Goal: Book appointment/travel/reservation

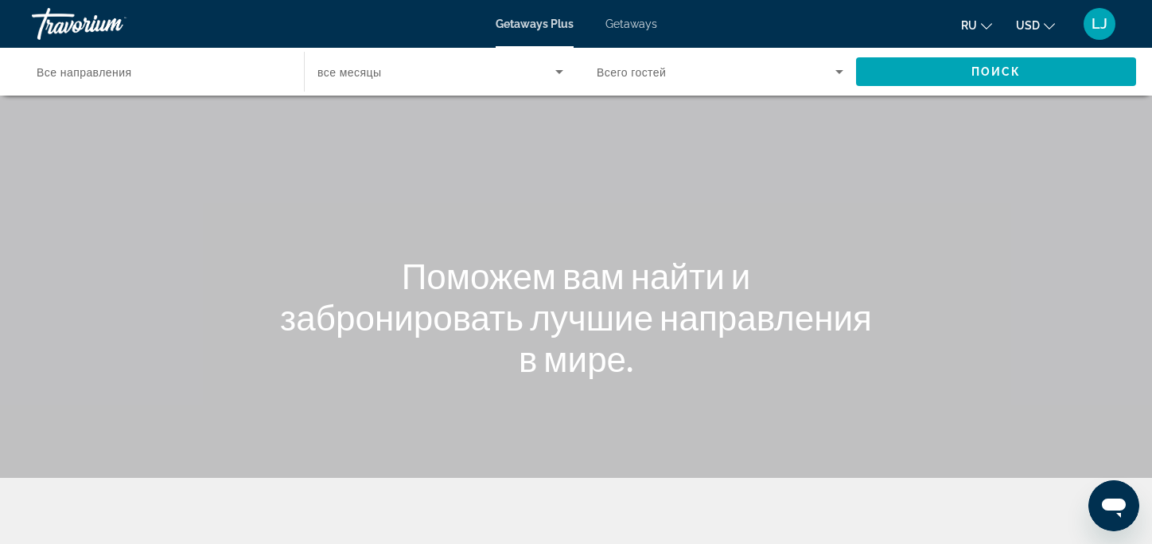
click at [557, 81] on icon "Search widget" at bounding box center [559, 71] width 19 height 19
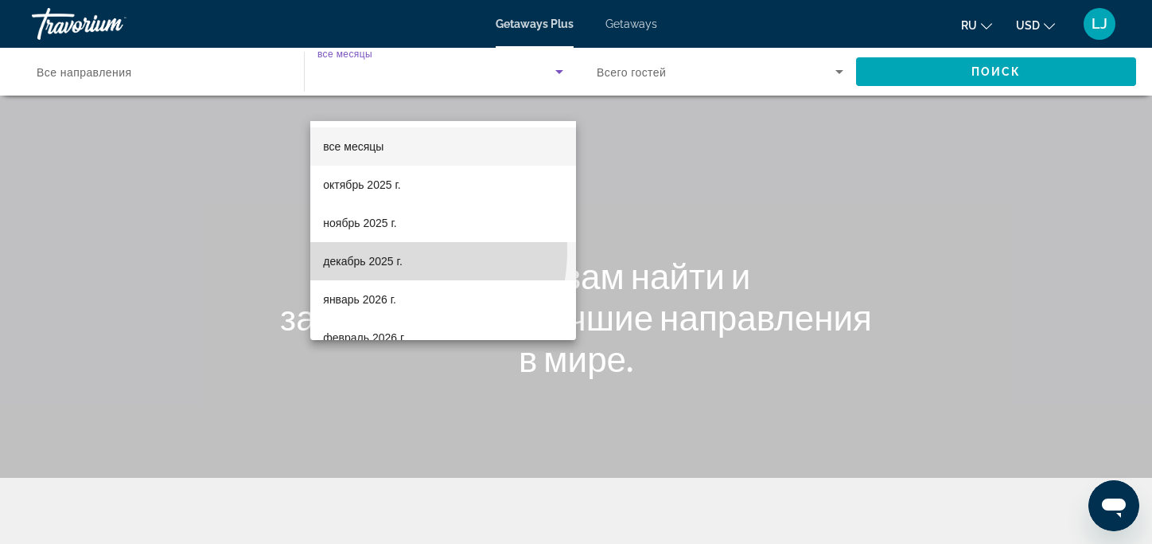
drag, startPoint x: 377, startPoint y: 250, endPoint x: 553, endPoint y: 189, distance: 186.0
click at [378, 250] on mat-option "декабрь 2025 г." at bounding box center [443, 261] width 266 height 38
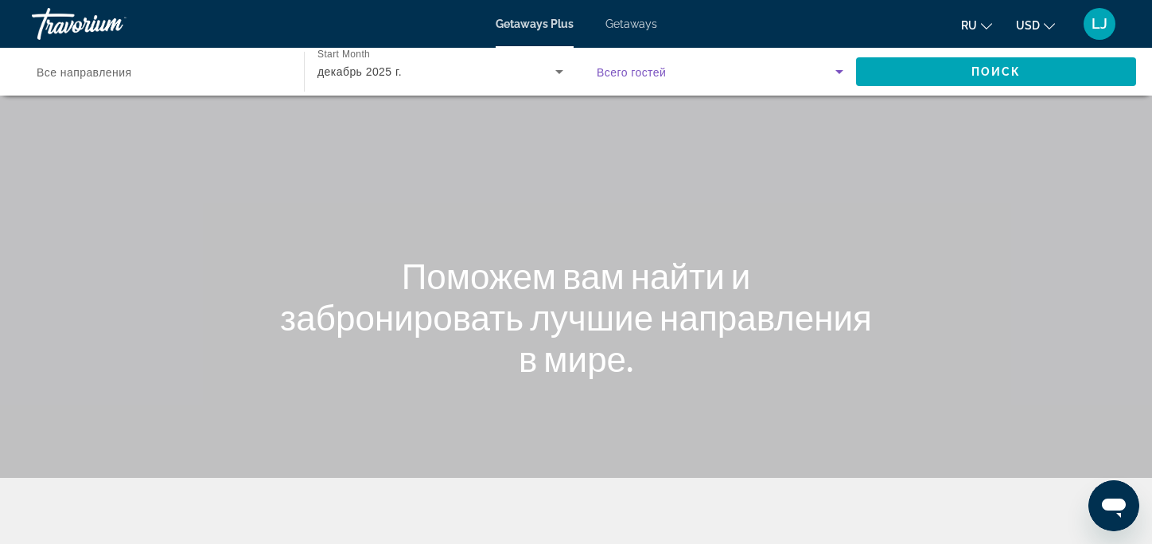
click at [837, 81] on icon "Search widget" at bounding box center [839, 71] width 19 height 19
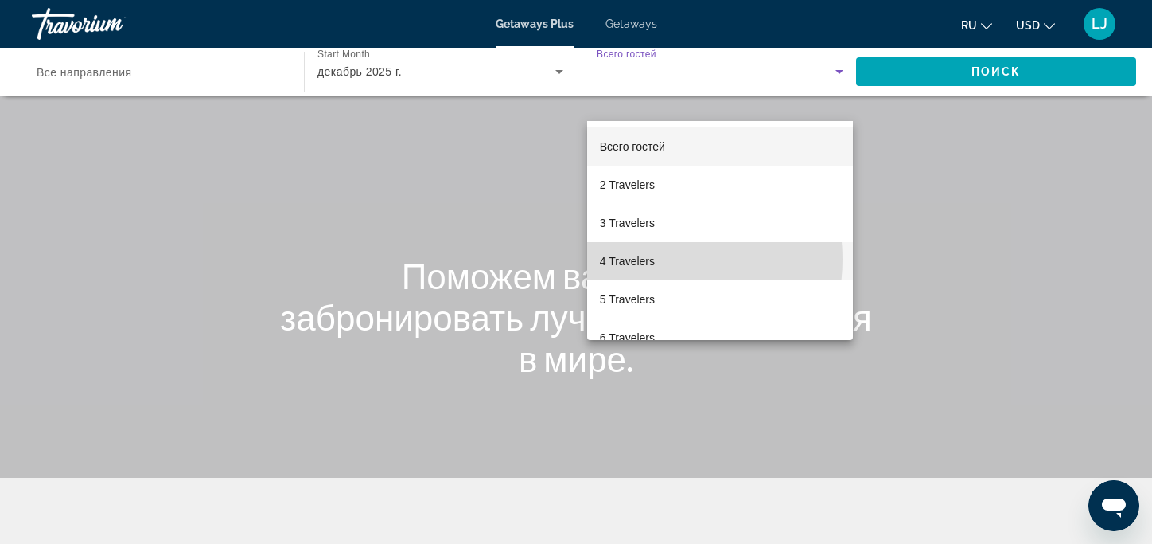
click at [640, 259] on span "4 Travelers" at bounding box center [627, 260] width 55 height 19
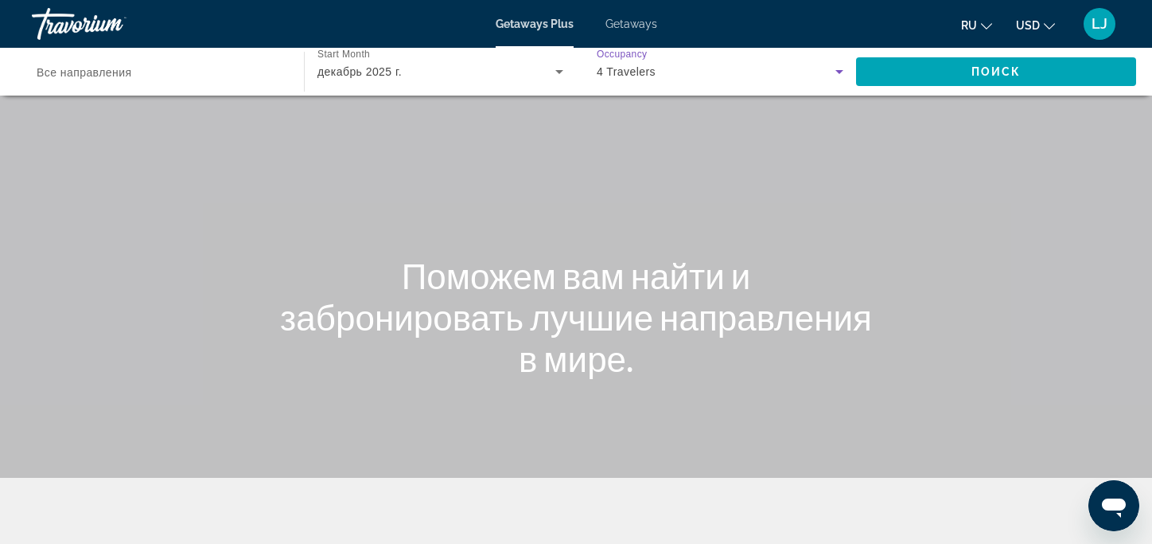
click at [103, 79] on span "Все направления" at bounding box center [84, 72] width 95 height 13
click at [103, 82] on input "Destination Все направления" at bounding box center [160, 72] width 247 height 19
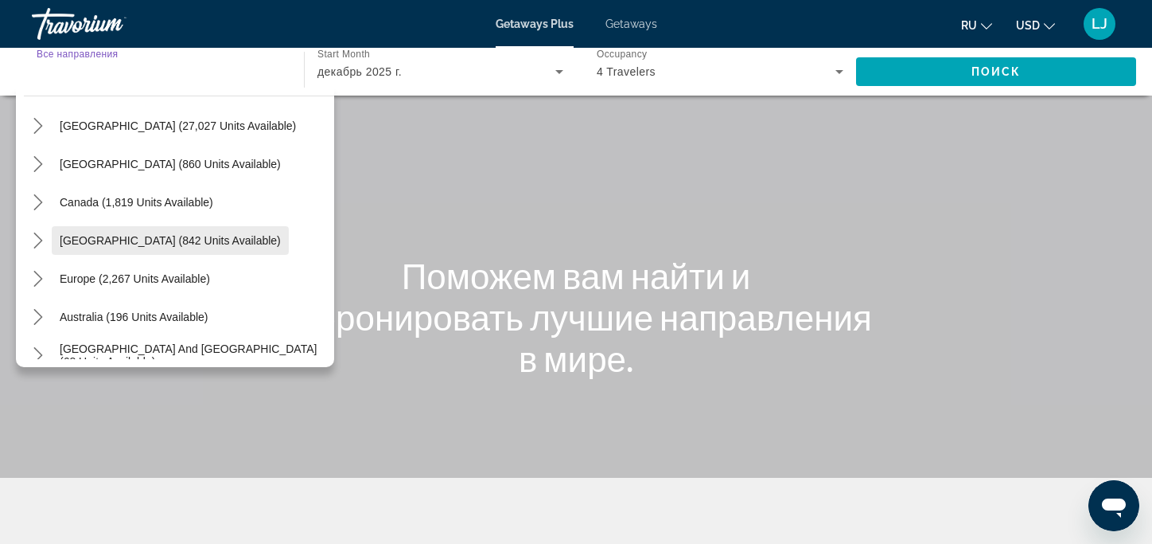
scroll to position [80, 0]
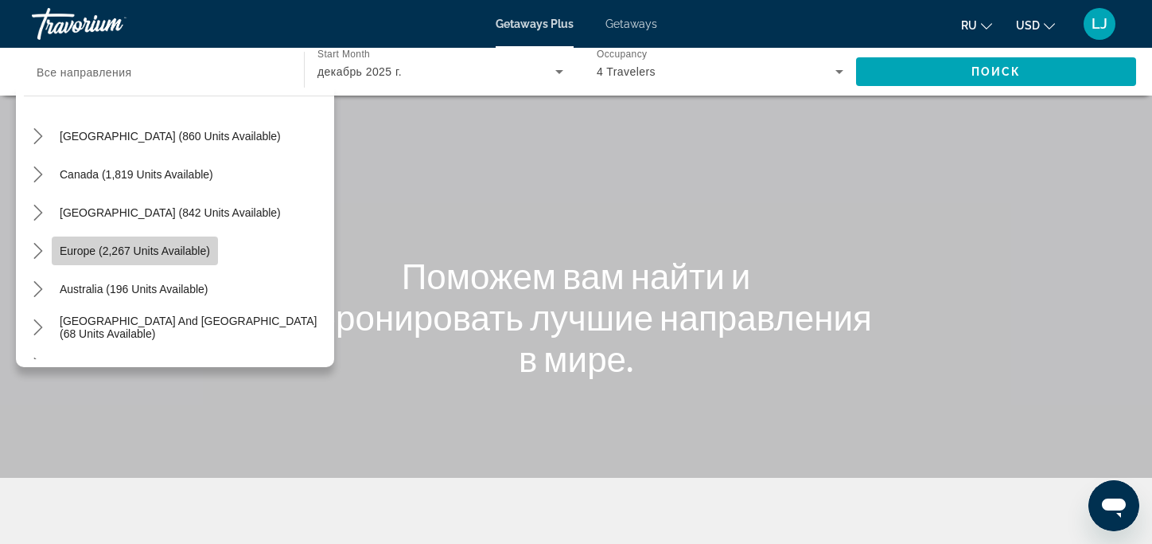
click at [124, 257] on span "Europe (2,267 units available)" at bounding box center [135, 250] width 150 height 13
type input "**********"
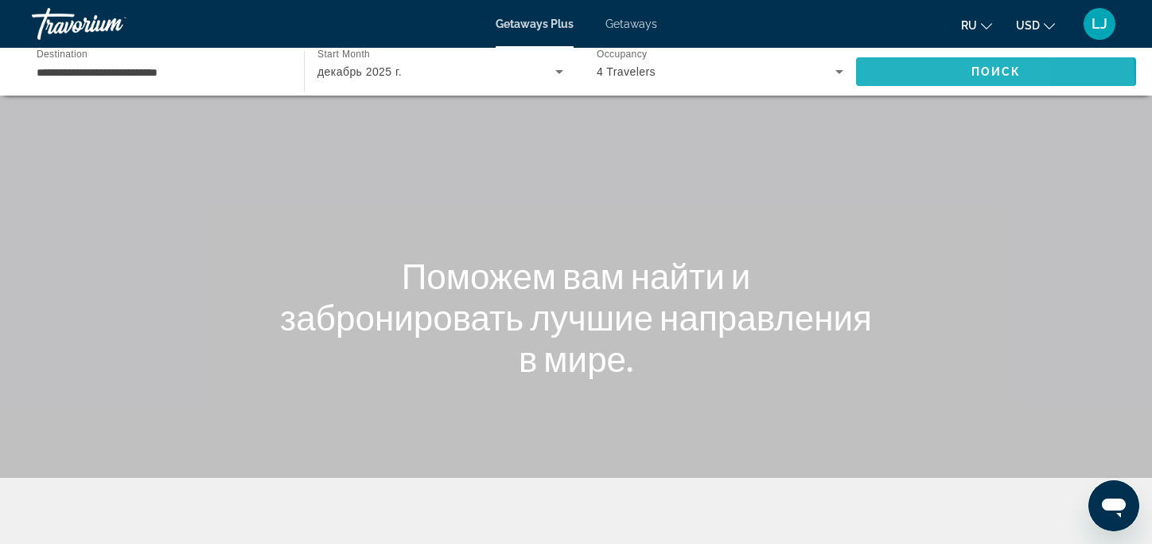
click at [887, 91] on span "Search" at bounding box center [996, 72] width 280 height 38
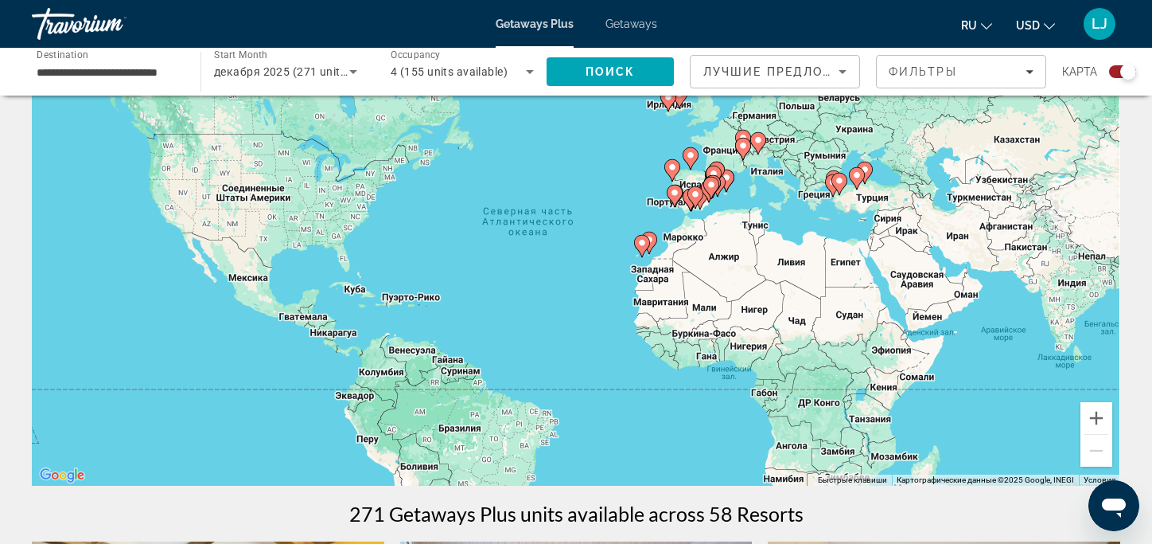
scroll to position [159, 0]
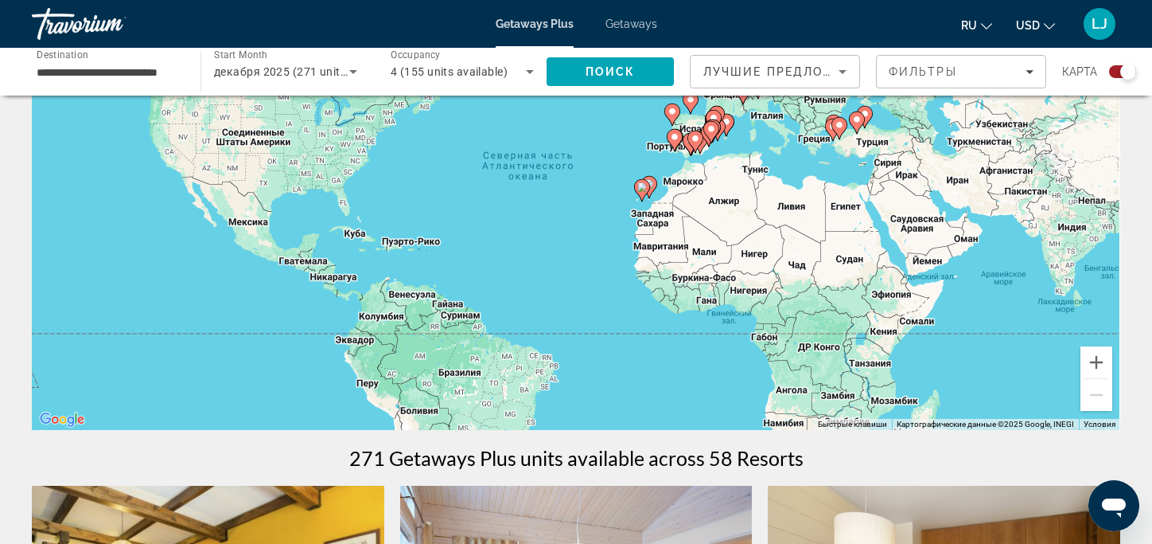
click at [672, 150] on icon "Main content" at bounding box center [675, 140] width 14 height 21
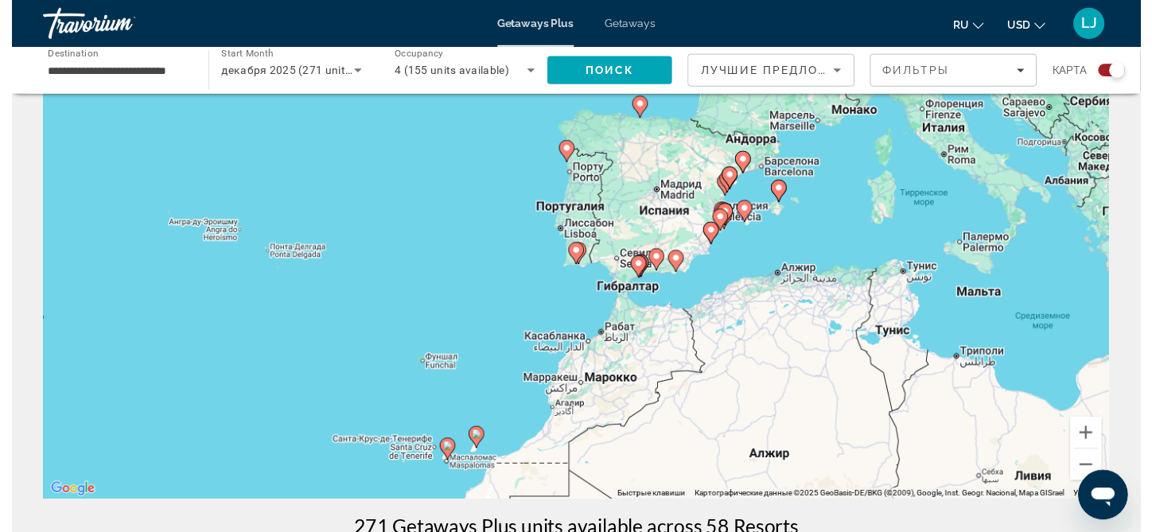
scroll to position [0, 0]
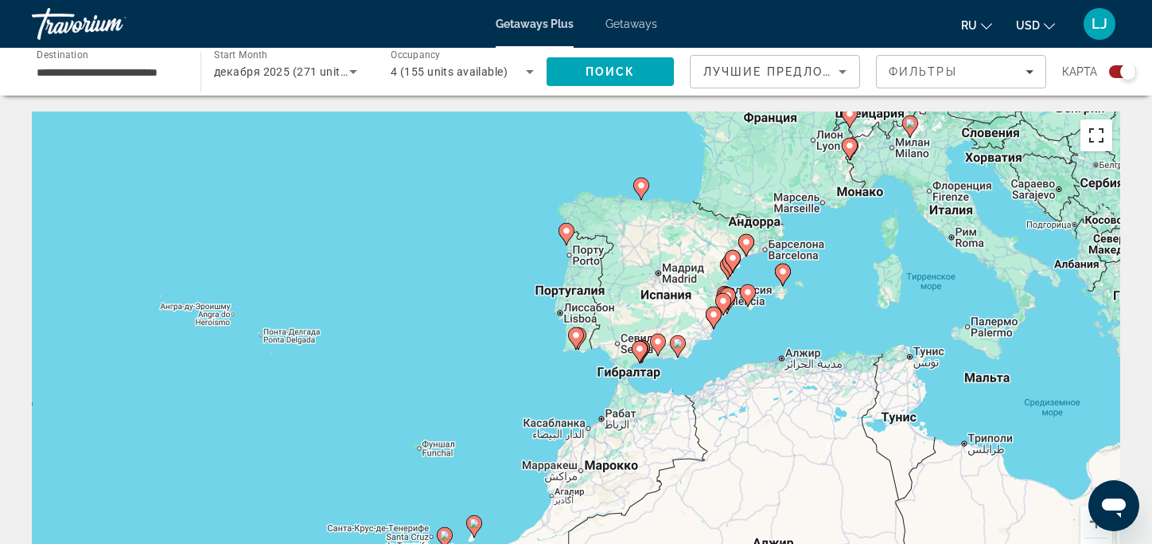
click at [1092, 151] on button "Включить полноэкранный режим" at bounding box center [1097, 135] width 32 height 32
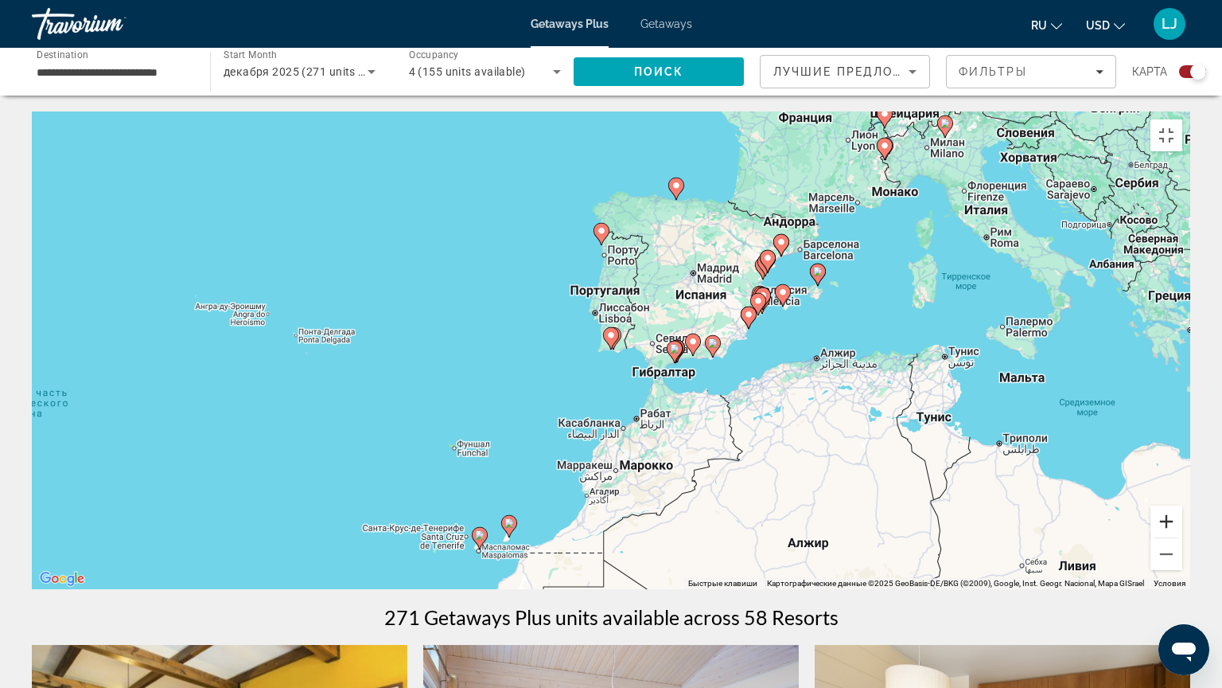
click at [1163, 537] on button "Увеличить" at bounding box center [1167, 521] width 32 height 32
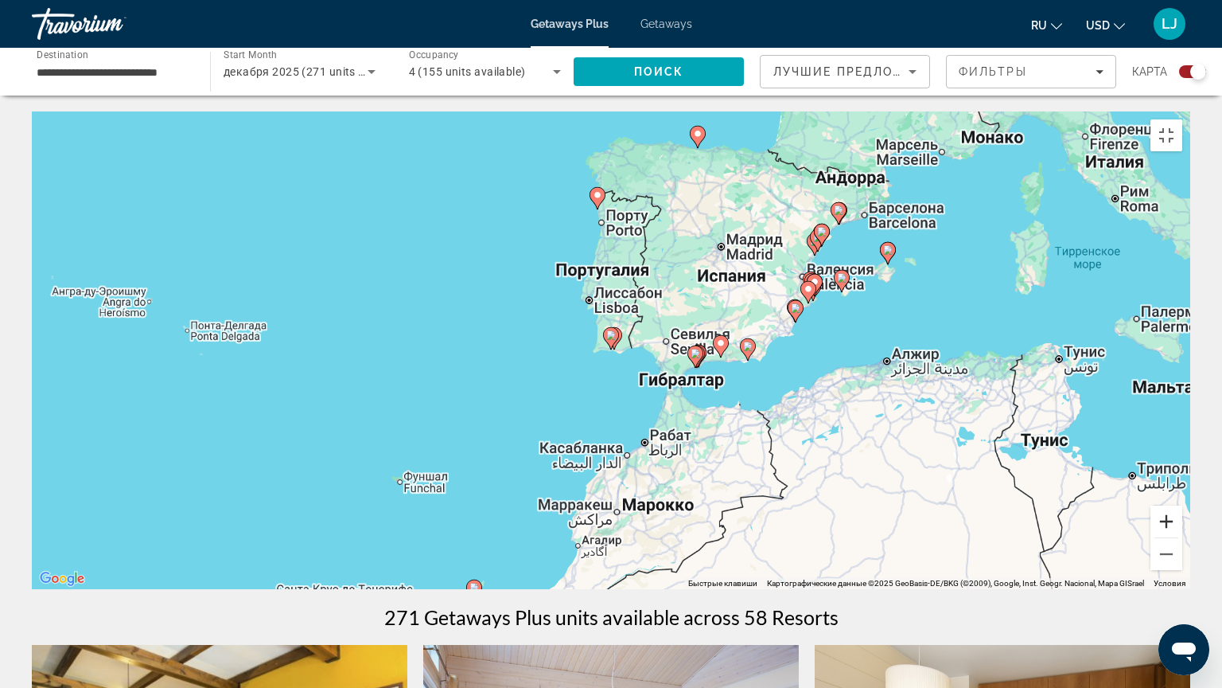
click at [1163, 537] on button "Увеличить" at bounding box center [1167, 521] width 32 height 32
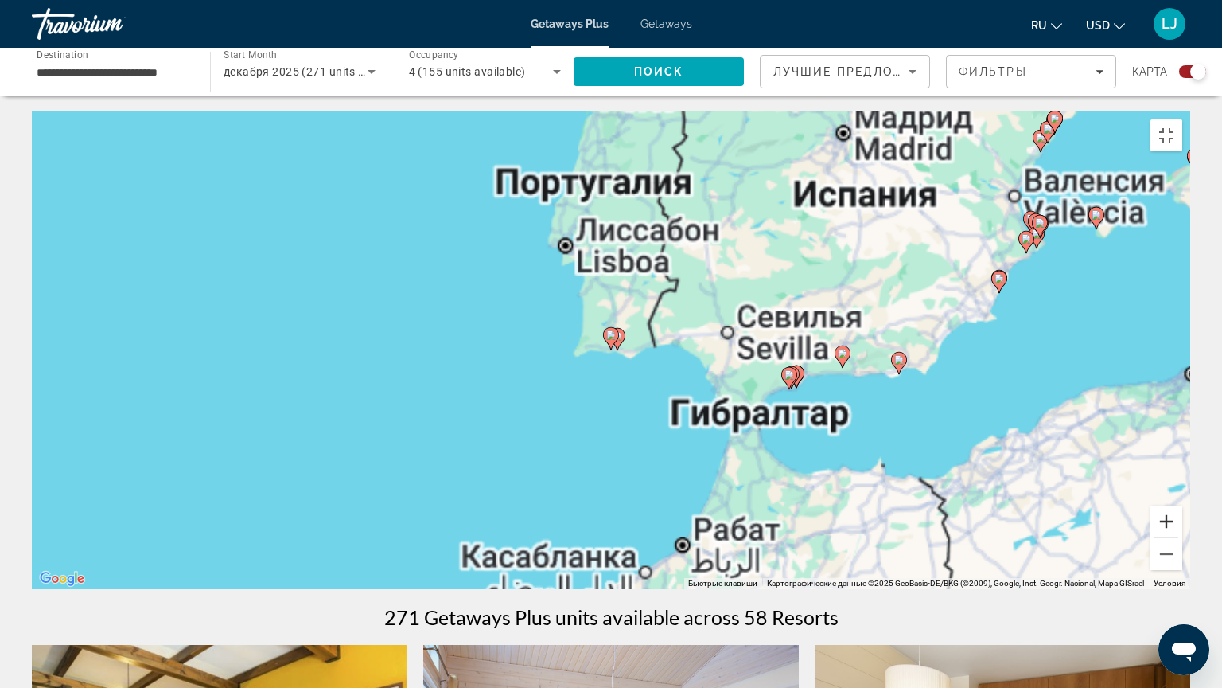
click at [1163, 537] on button "Увеличить" at bounding box center [1167, 521] width 32 height 32
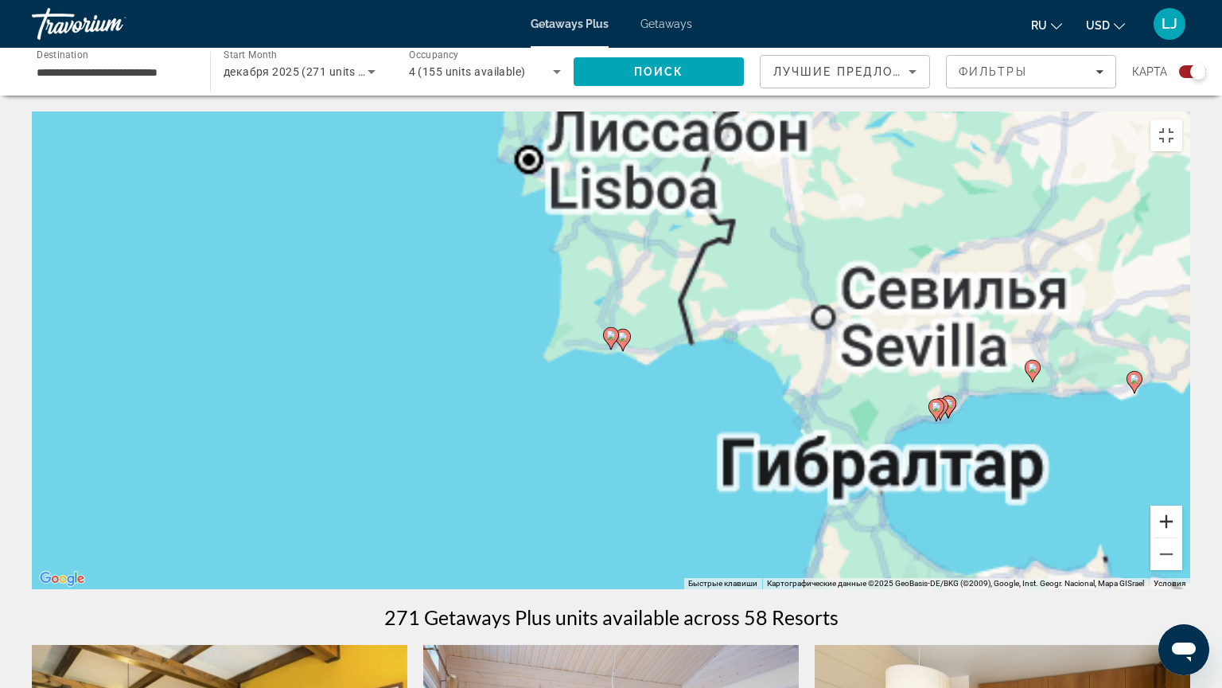
click at [1163, 537] on button "Увеличить" at bounding box center [1167, 521] width 32 height 32
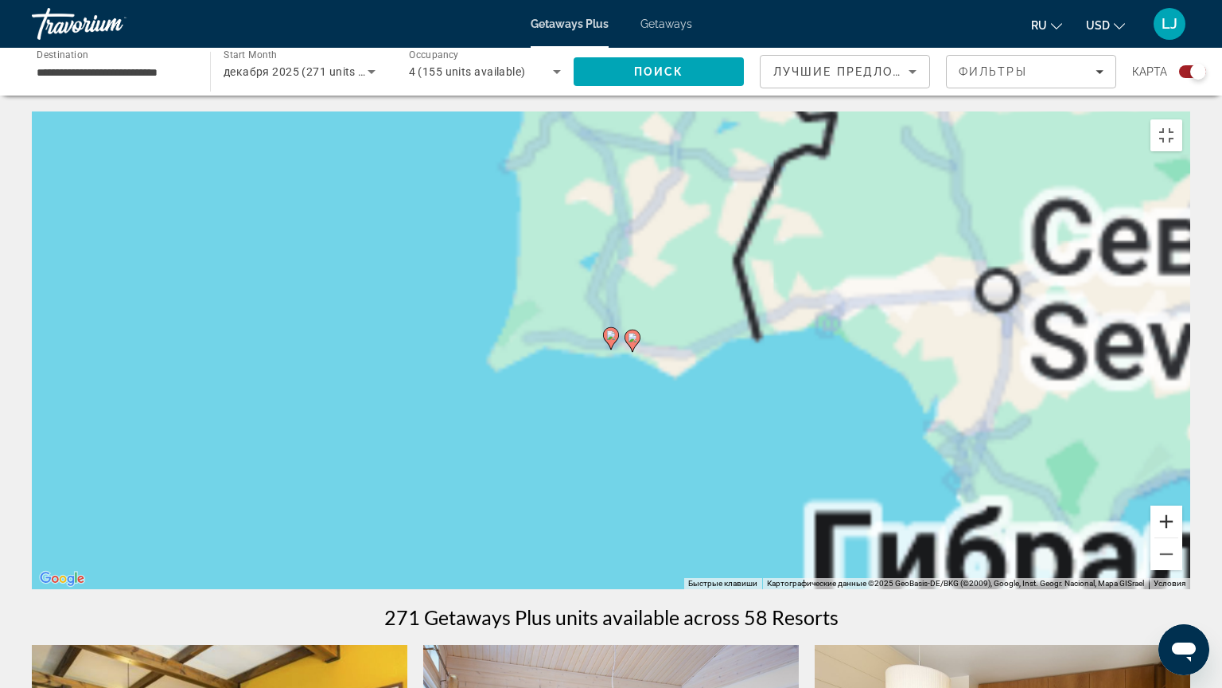
click at [1163, 537] on button "Увеличить" at bounding box center [1167, 521] width 32 height 32
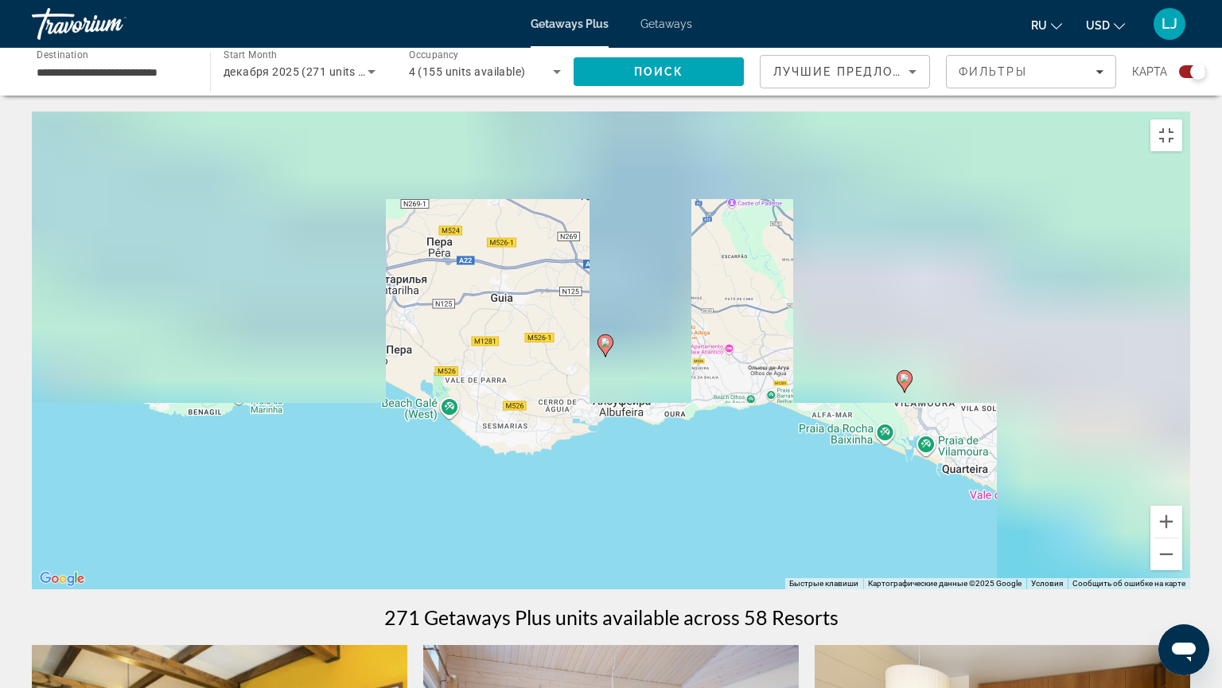
drag, startPoint x: 713, startPoint y: 360, endPoint x: 630, endPoint y: 414, distance: 99.6
click at [632, 493] on div "Чтобы активировать перетаскивание с помощью клавиатуры, нажмите Alt + Ввод. Пос…" at bounding box center [611, 350] width 1159 height 478
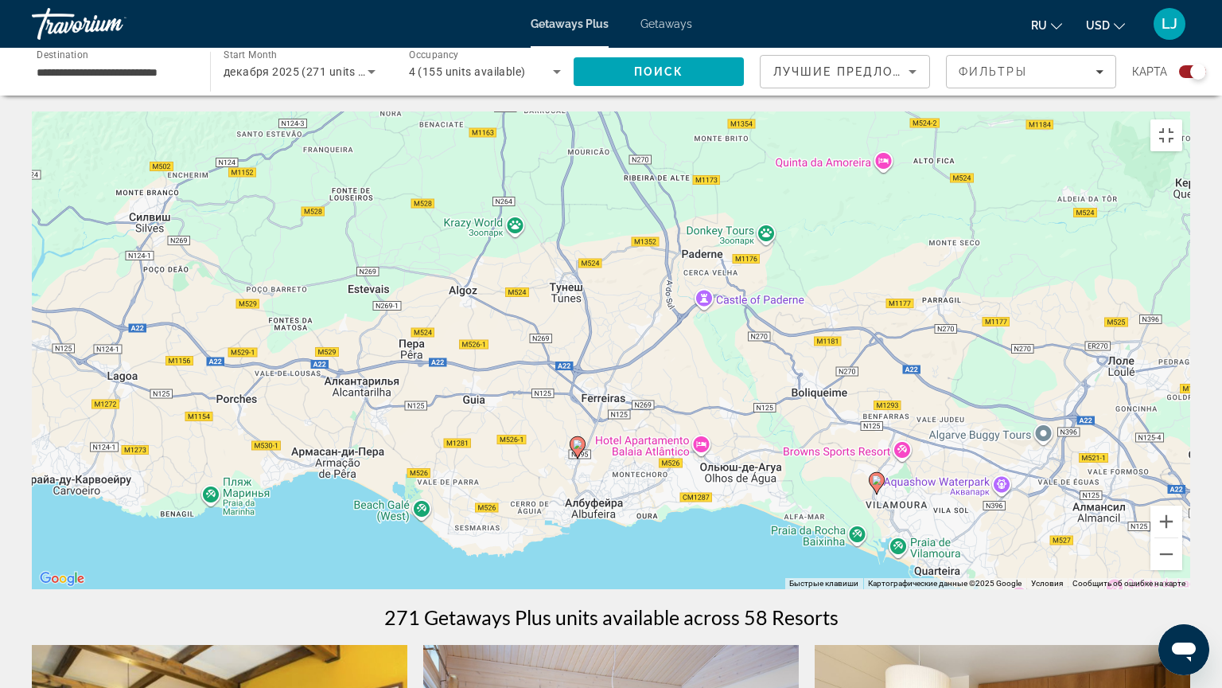
drag, startPoint x: 632, startPoint y: 372, endPoint x: 598, endPoint y: 440, distance: 75.5
click at [602, 466] on div "Чтобы активировать перетаскивание с помощью клавиатуры, нажмите Alt + Ввод. Пос…" at bounding box center [611, 350] width 1159 height 478
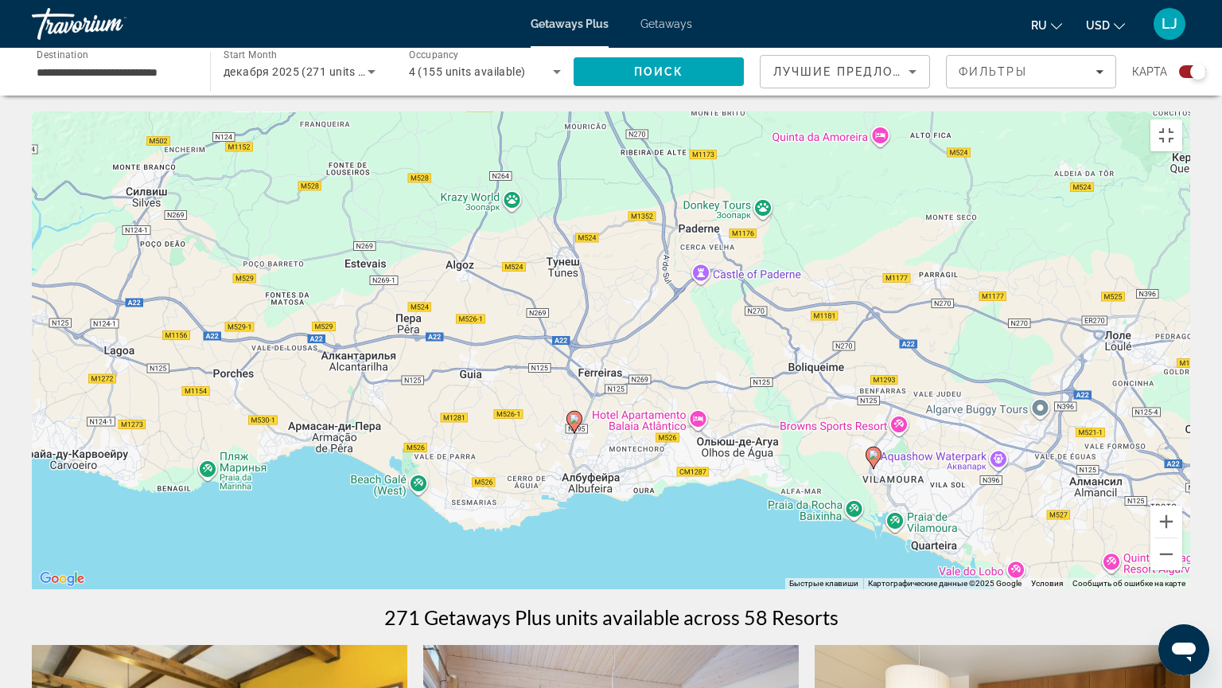
click at [575, 415] on image "Main content" at bounding box center [575, 419] width 10 height 10
type input "**********"
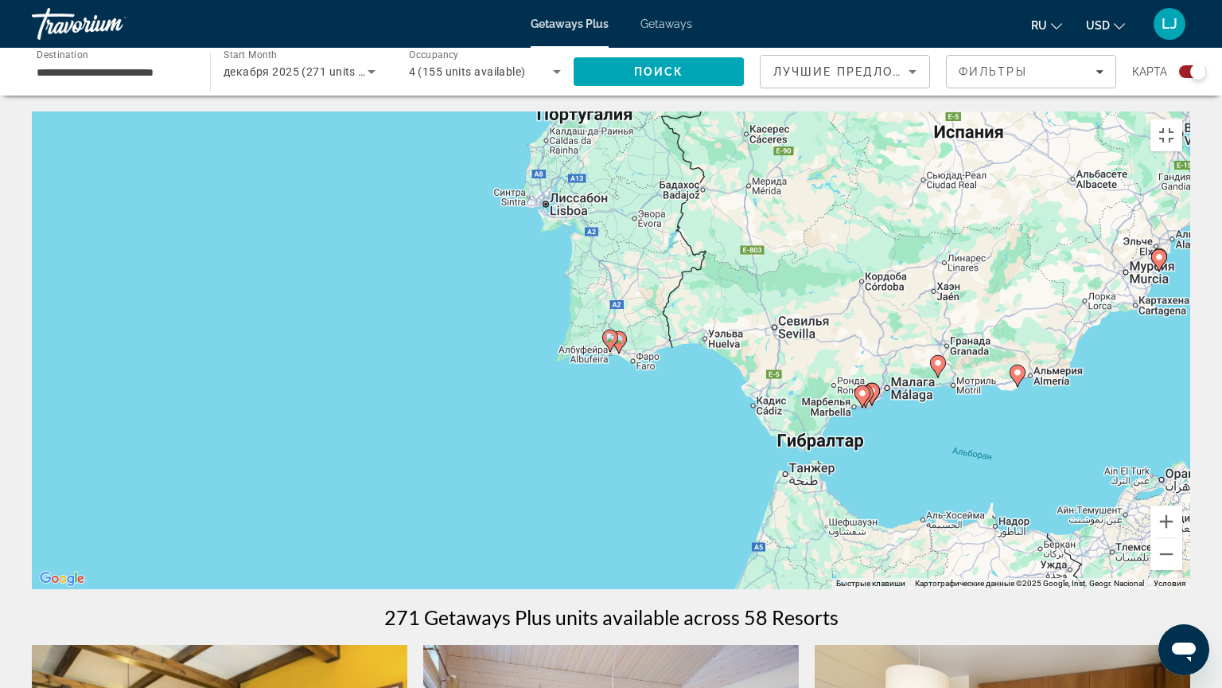
click at [611, 333] on image "Main content" at bounding box center [611, 338] width 10 height 10
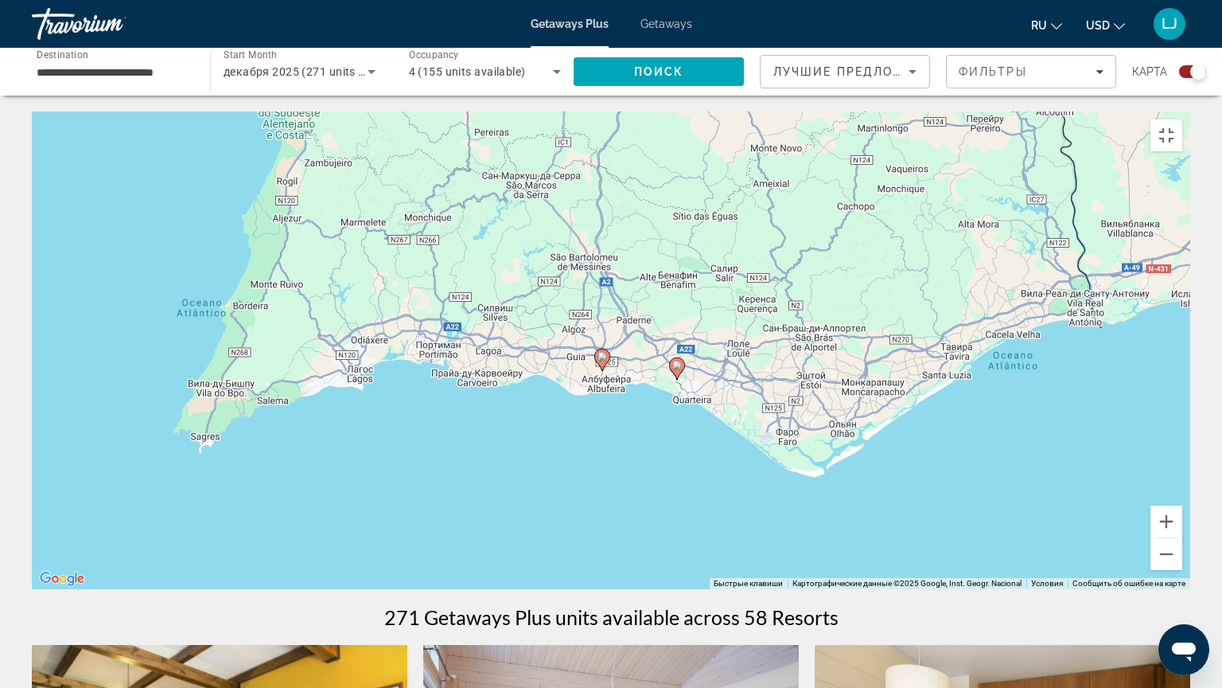
click at [605, 352] on image "Main content" at bounding box center [603, 357] width 10 height 10
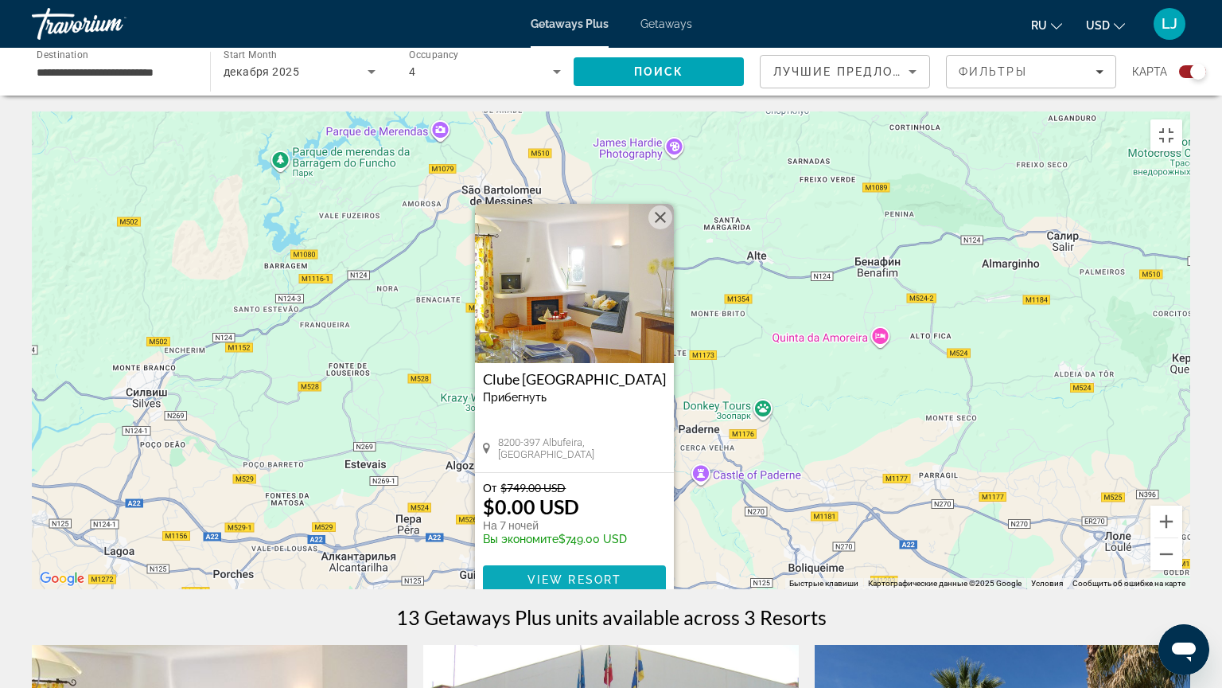
click at [536, 543] on span "View Resort" at bounding box center [575, 579] width 94 height 13
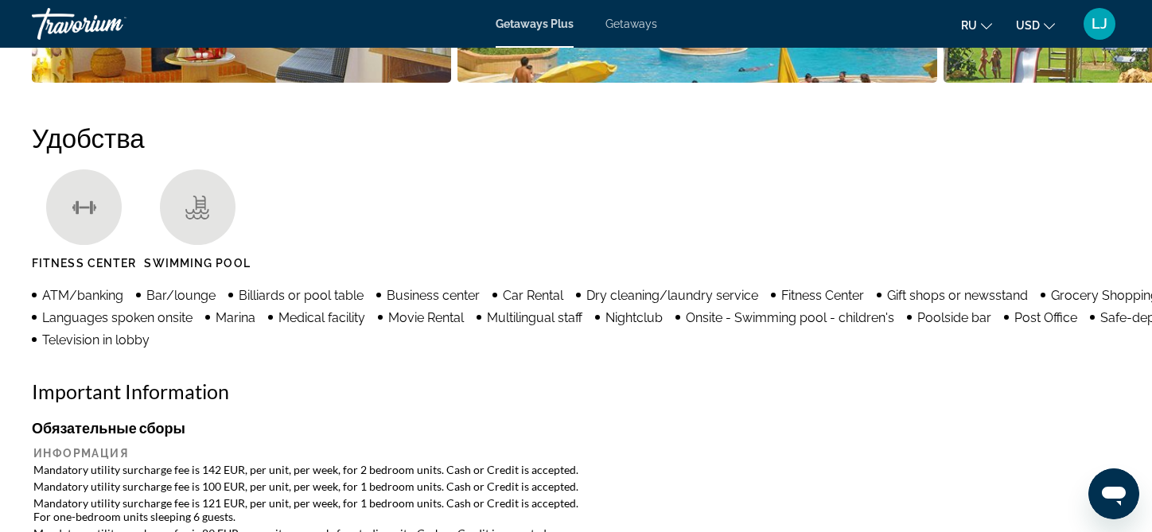
scroll to position [637, 0]
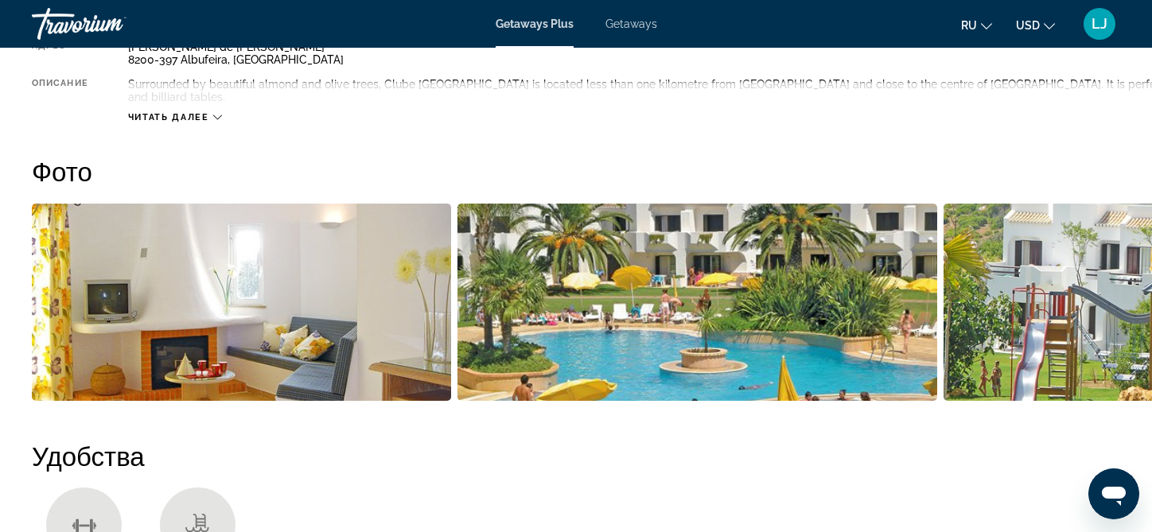
click at [209, 123] on span "Читать далее" at bounding box center [168, 117] width 81 height 10
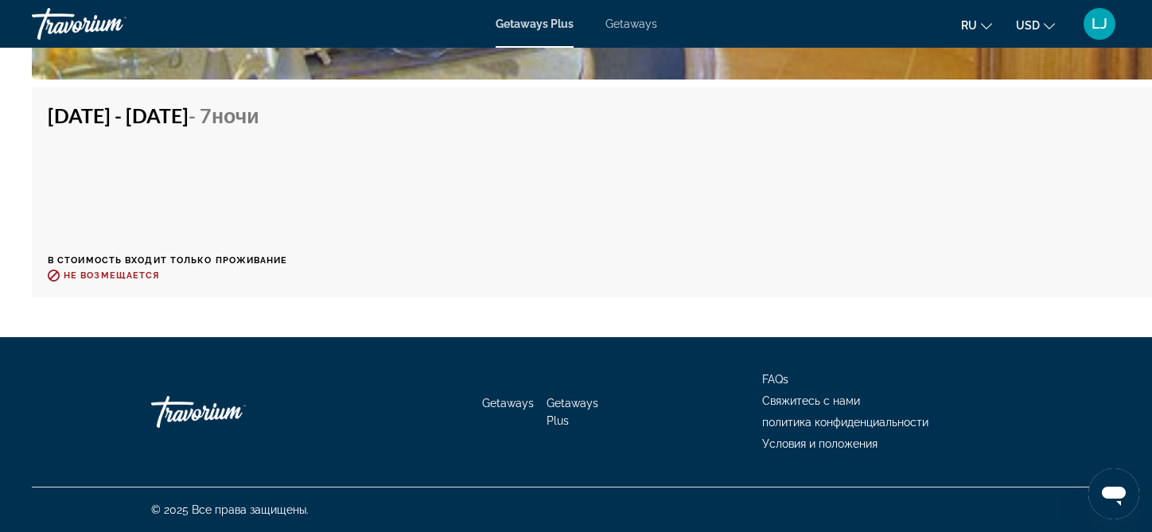
scroll to position [6666, 0]
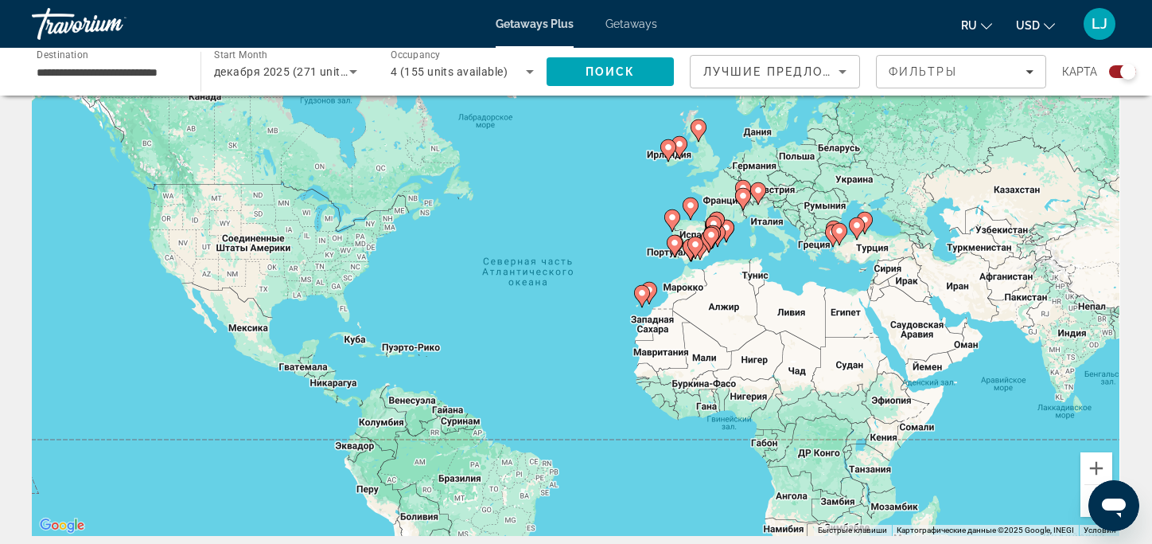
scroll to position [80, 0]
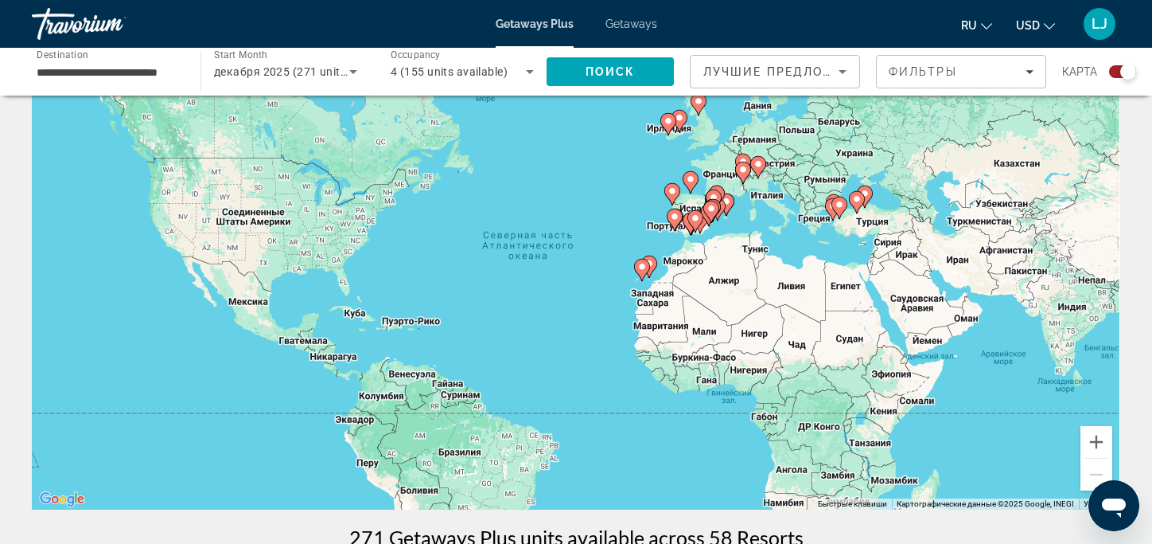
click at [672, 205] on g "Main content" at bounding box center [673, 194] width 16 height 22
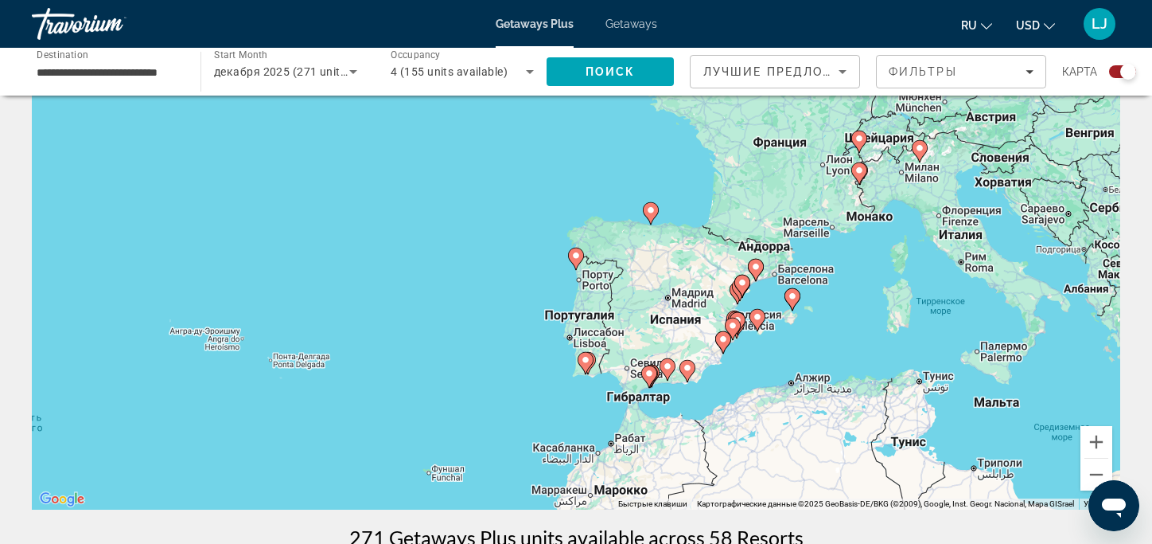
click at [579, 269] on icon "Main content" at bounding box center [576, 258] width 14 height 21
type input "**********"
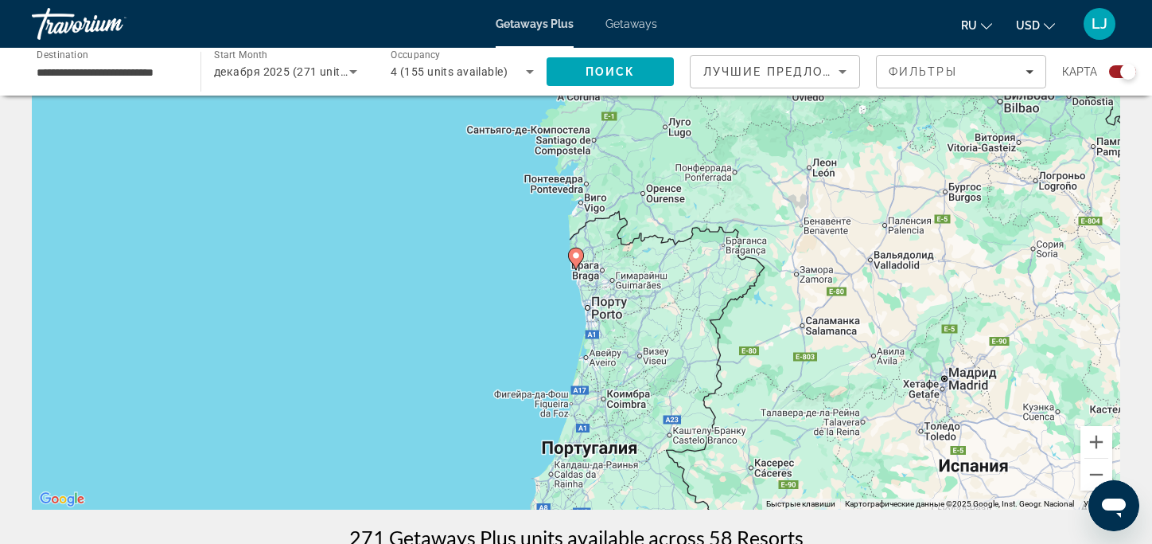
click at [578, 260] on image "Main content" at bounding box center [576, 256] width 10 height 10
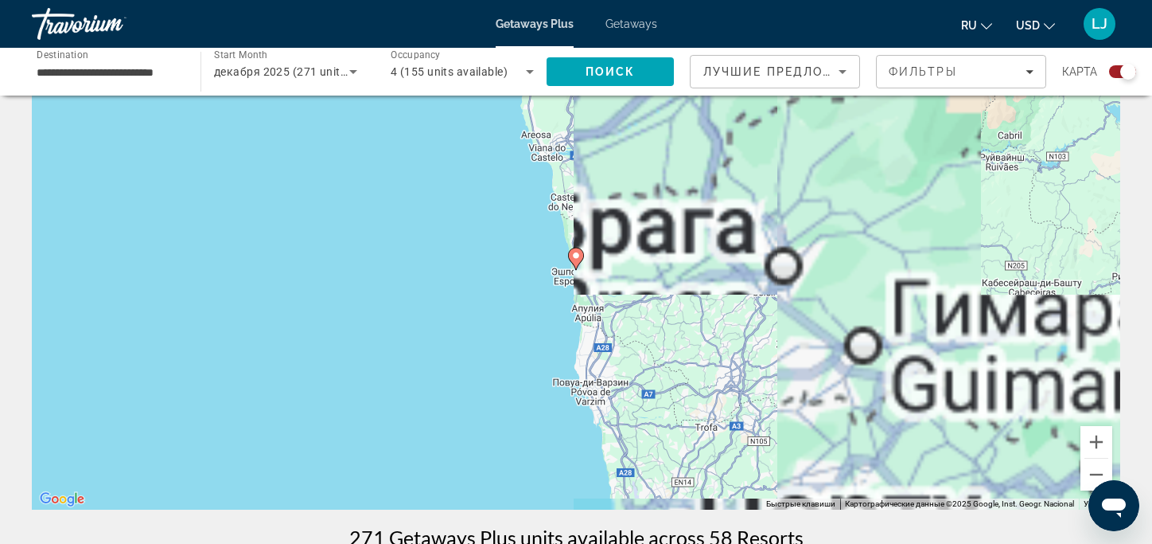
click at [579, 260] on image "Main content" at bounding box center [576, 256] width 10 height 10
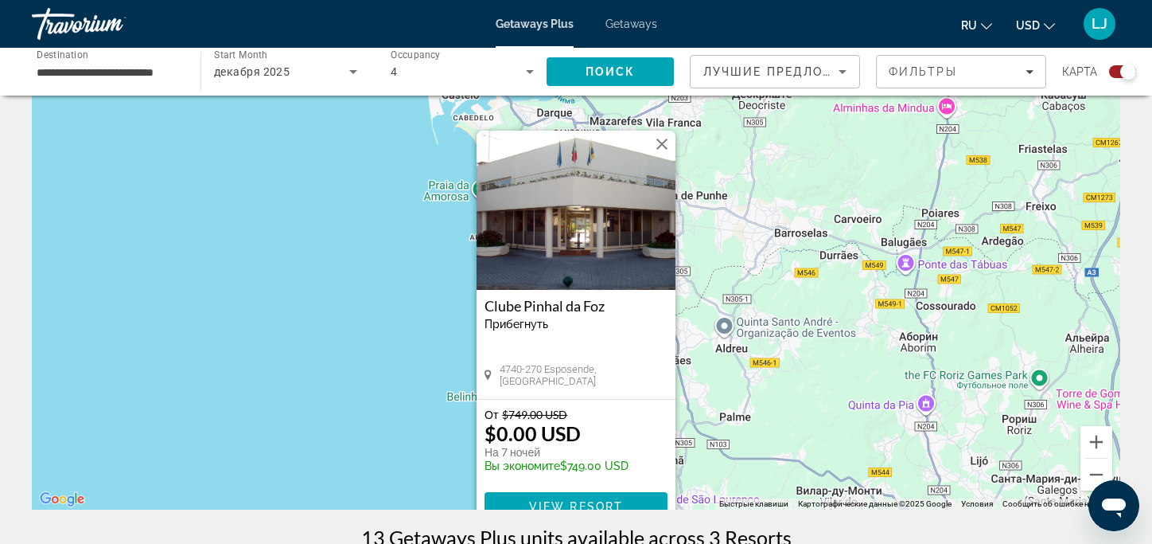
scroll to position [159, 0]
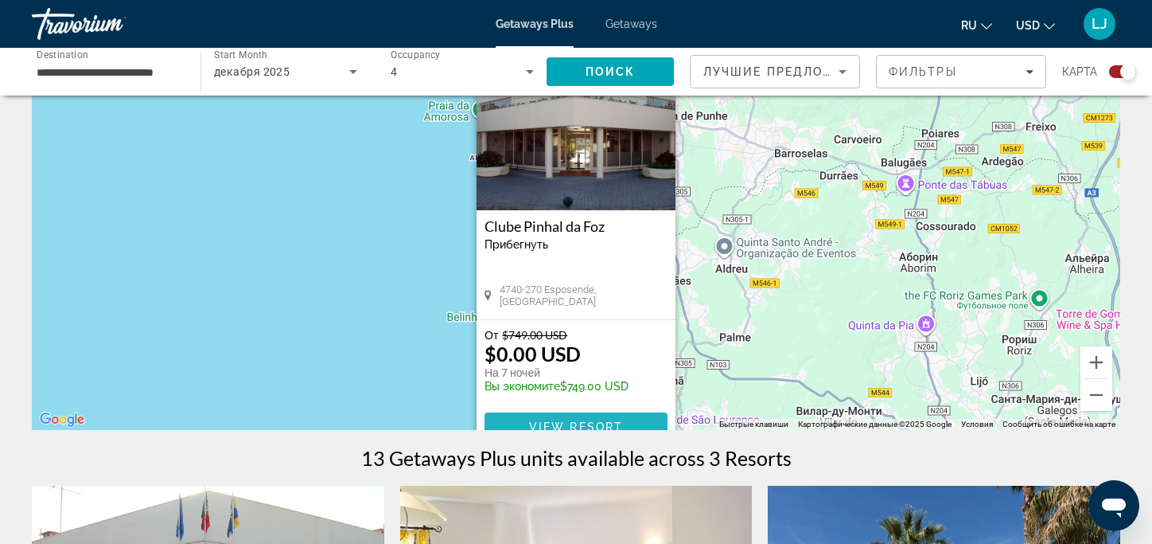
click at [539, 446] on span "Main content" at bounding box center [576, 426] width 183 height 38
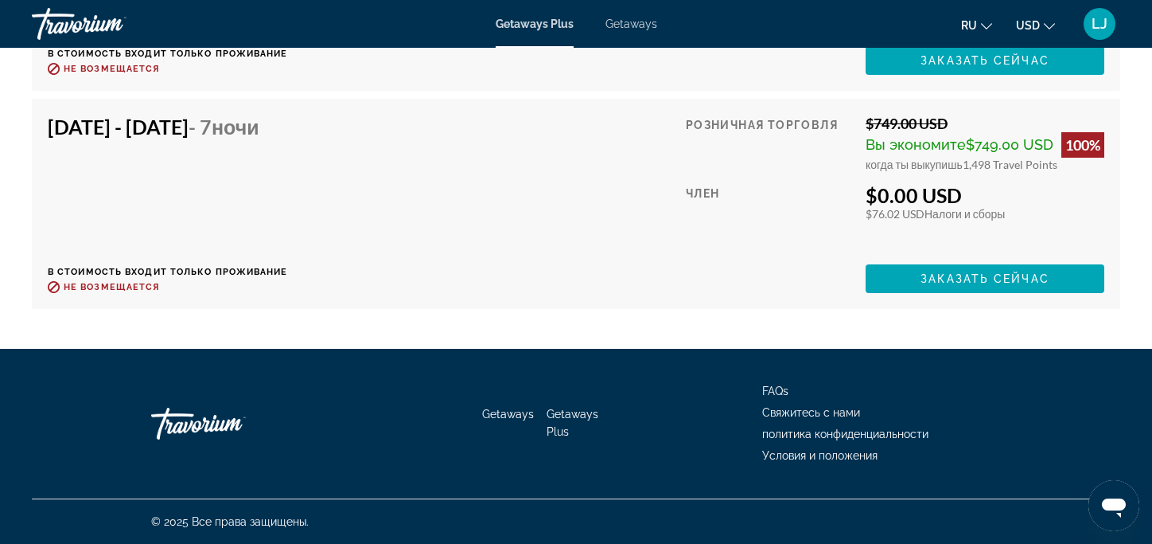
scroll to position [4504, 0]
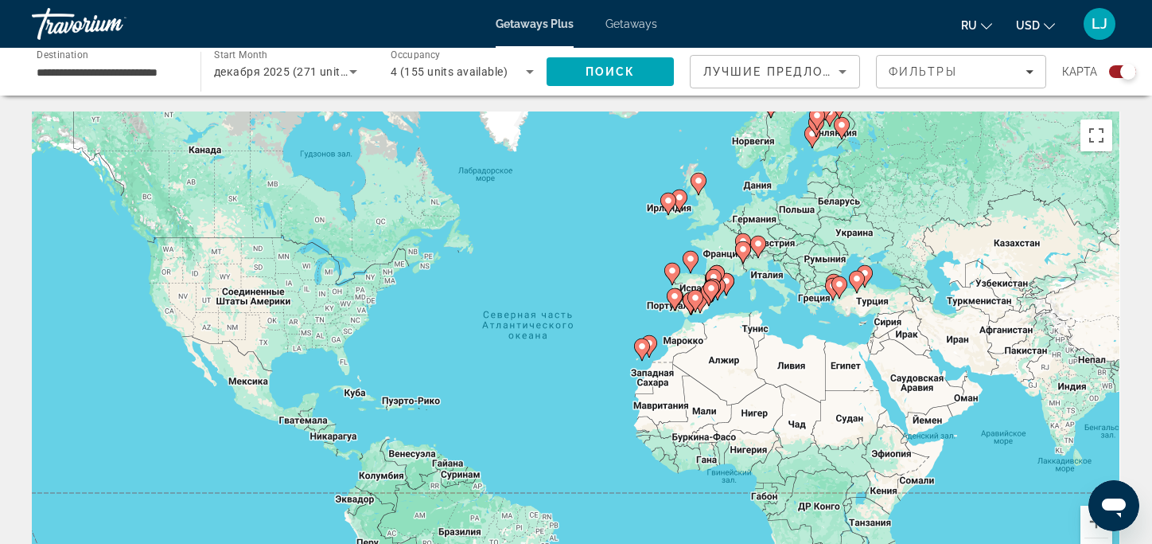
click at [745, 254] on image "Main content" at bounding box center [744, 249] width 10 height 10
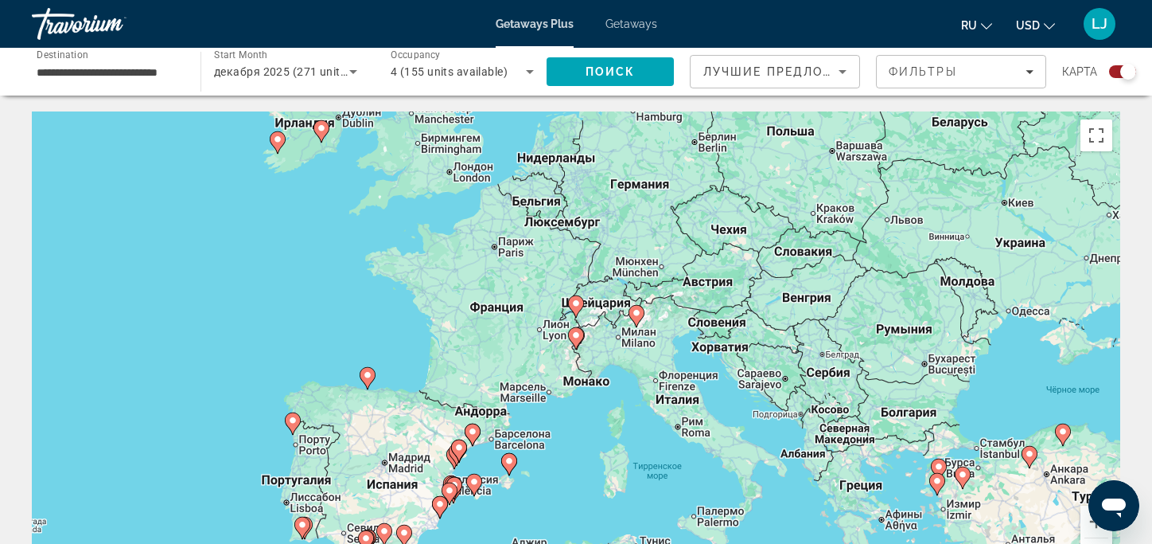
click at [579, 308] on image "Main content" at bounding box center [576, 303] width 10 height 10
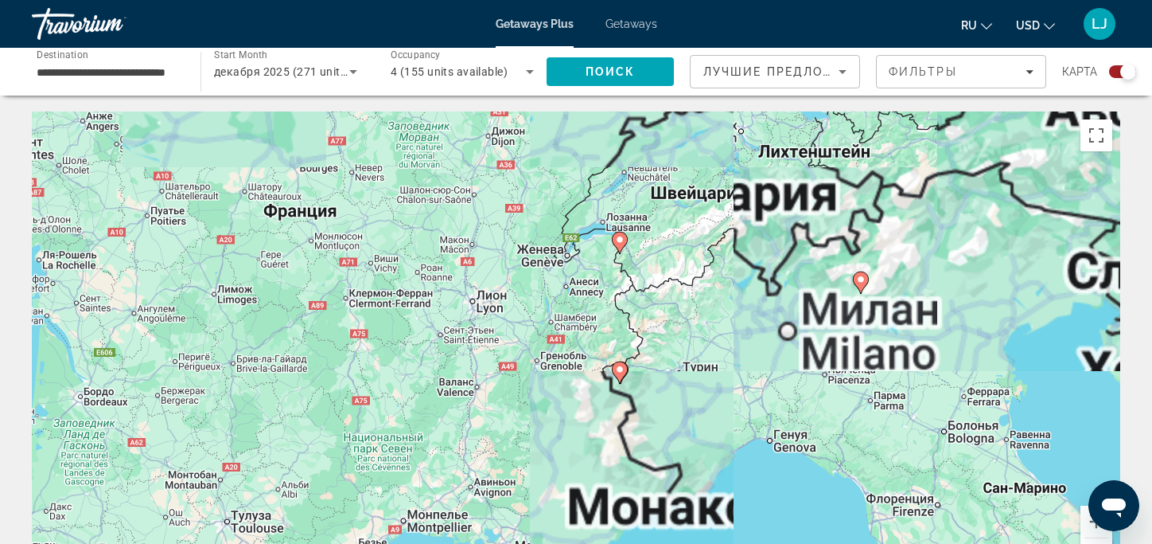
drag, startPoint x: 524, startPoint y: 425, endPoint x: 574, endPoint y: 326, distance: 110.3
click at [574, 326] on div "Чтобы активировать перетаскивание с помощью клавиатуры, нажмите Alt + Ввод. Пос…" at bounding box center [576, 350] width 1089 height 478
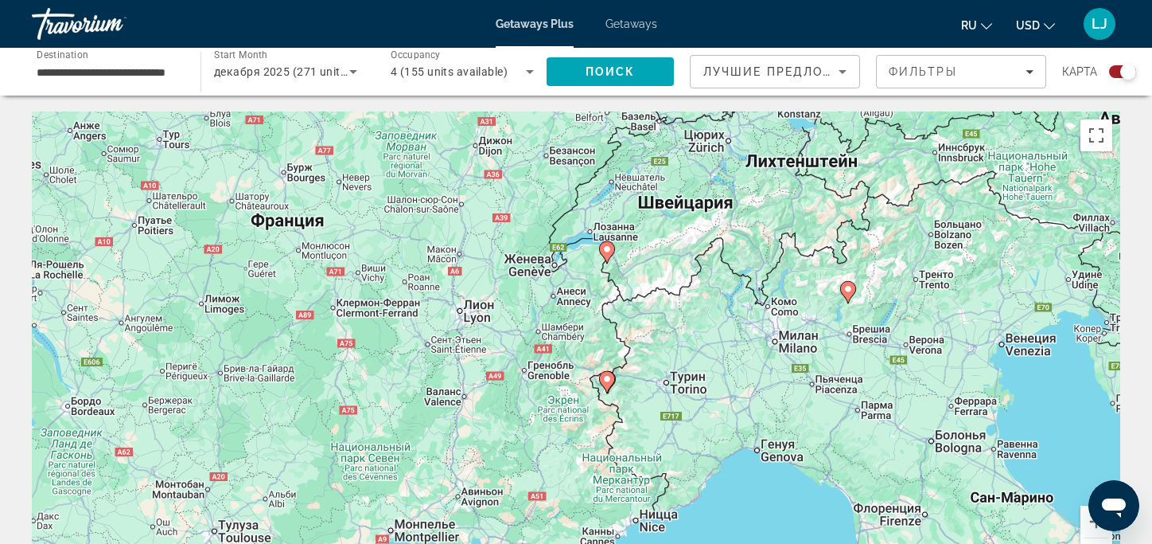
click at [690, 437] on div "Чтобы активировать перетаскивание с помощью клавиатуры, нажмите Alt + Ввод. Пос…" at bounding box center [576, 350] width 1089 height 478
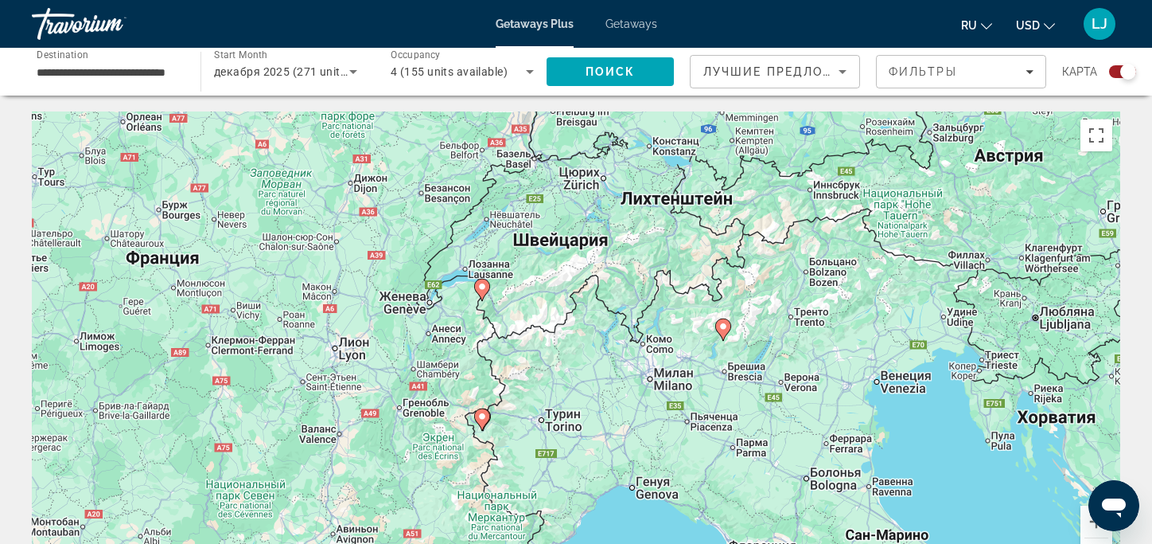
drag, startPoint x: 579, startPoint y: 294, endPoint x: 452, endPoint y: 339, distance: 134.9
click at [452, 339] on div "Чтобы активировать перетаскивание с помощью клавиатуры, нажмите Alt + Ввод. Пос…" at bounding box center [576, 350] width 1089 height 478
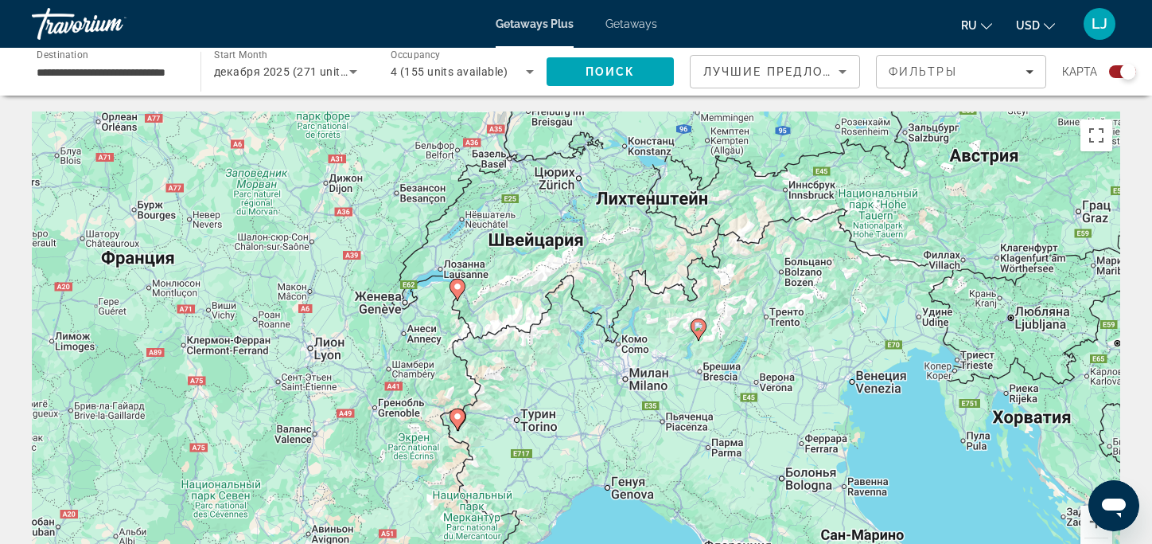
click at [700, 331] on image "Main content" at bounding box center [699, 327] width 10 height 10
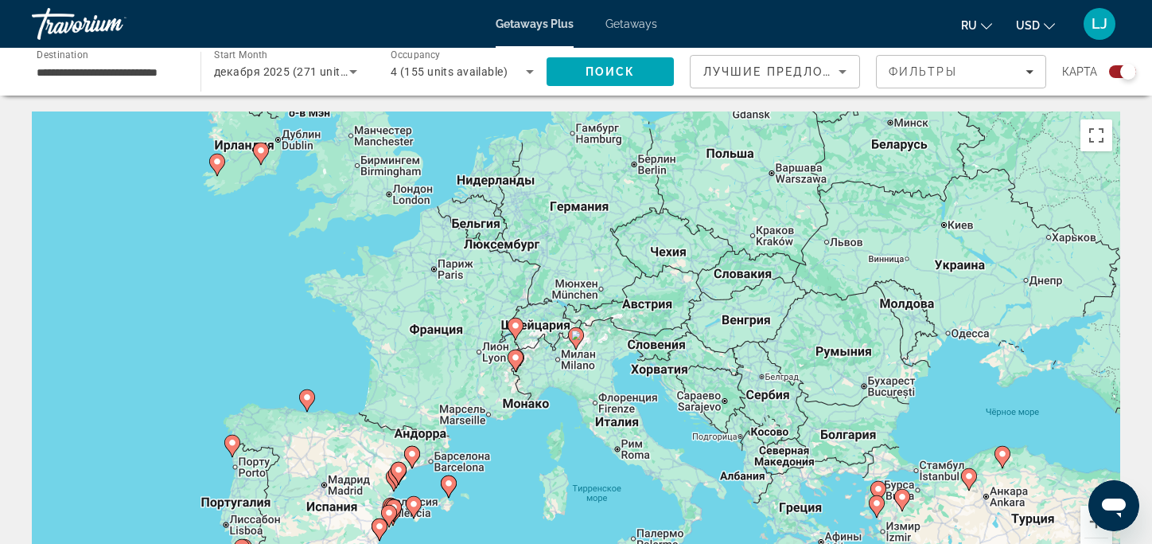
click at [578, 340] on image "Main content" at bounding box center [576, 335] width 10 height 10
type input "**********"
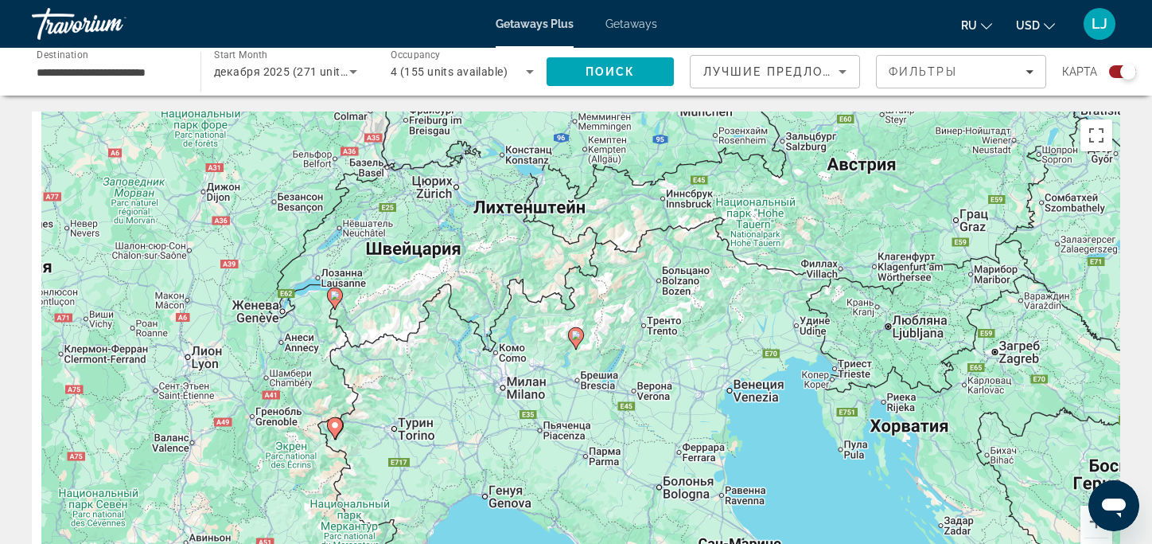
click at [578, 349] on icon "Main content" at bounding box center [576, 338] width 14 height 21
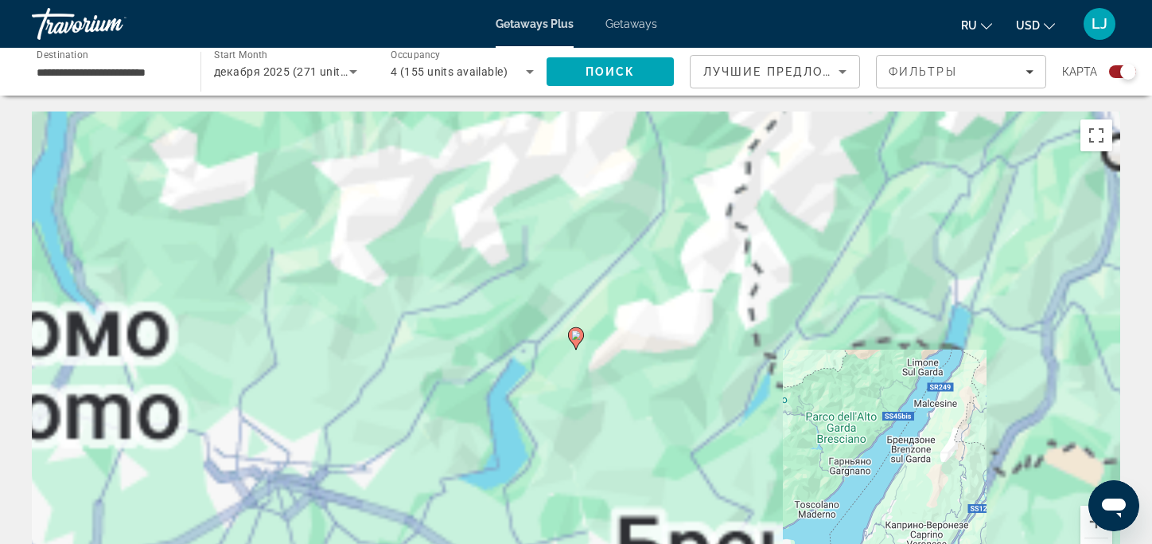
click at [579, 340] on image "Main content" at bounding box center [576, 335] width 10 height 10
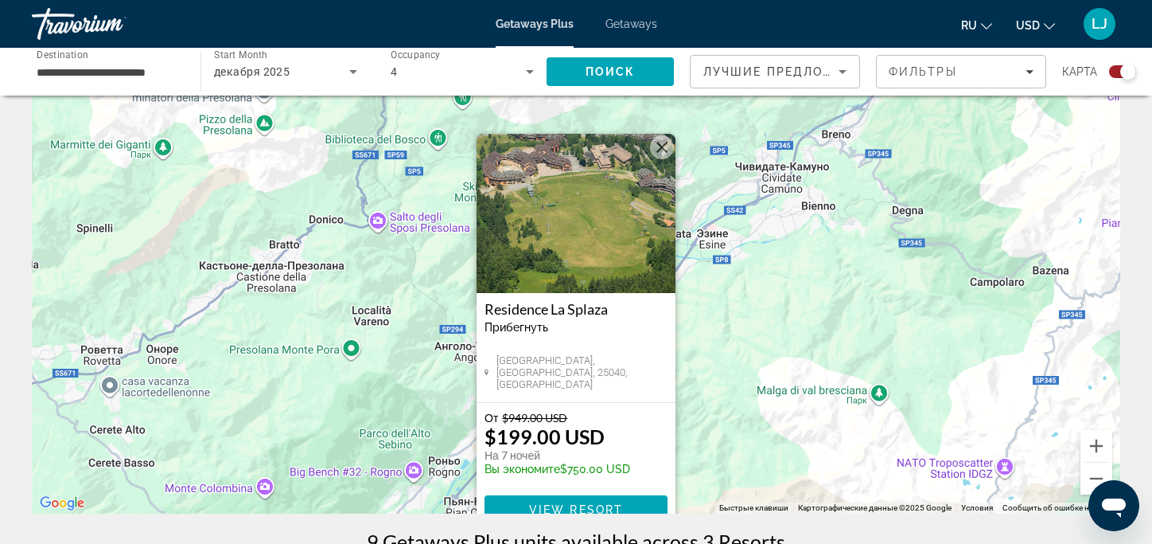
scroll to position [159, 0]
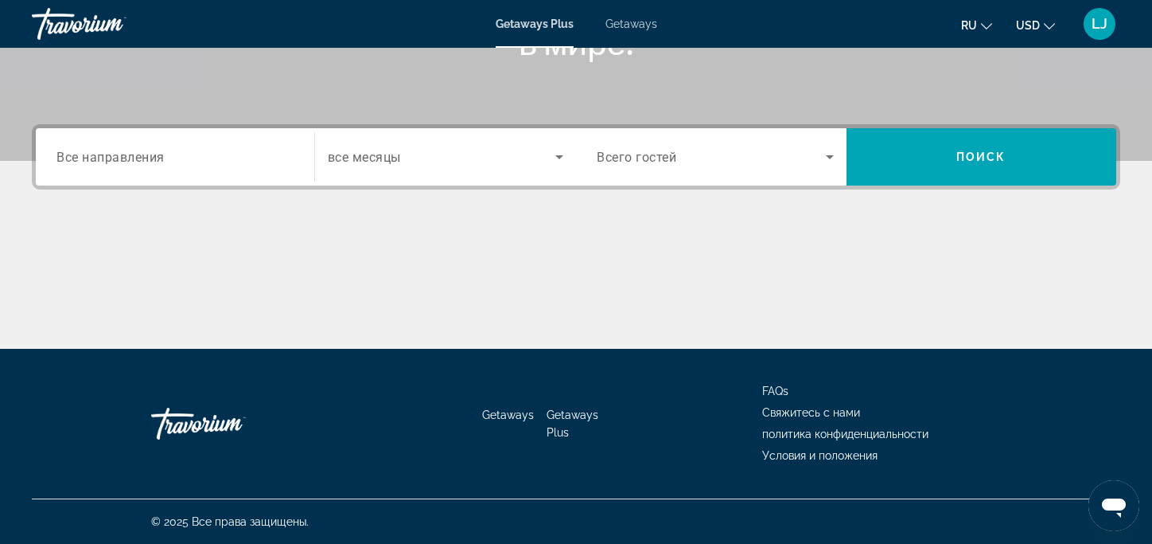
click at [263, 167] on input "Destination Все направления" at bounding box center [175, 157] width 237 height 19
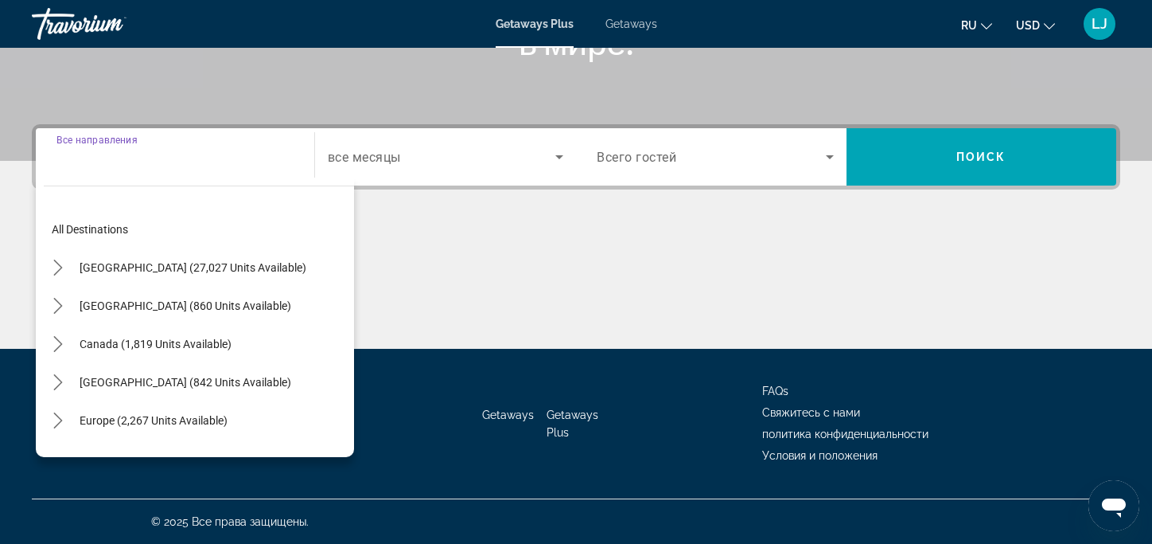
scroll to position [535, 0]
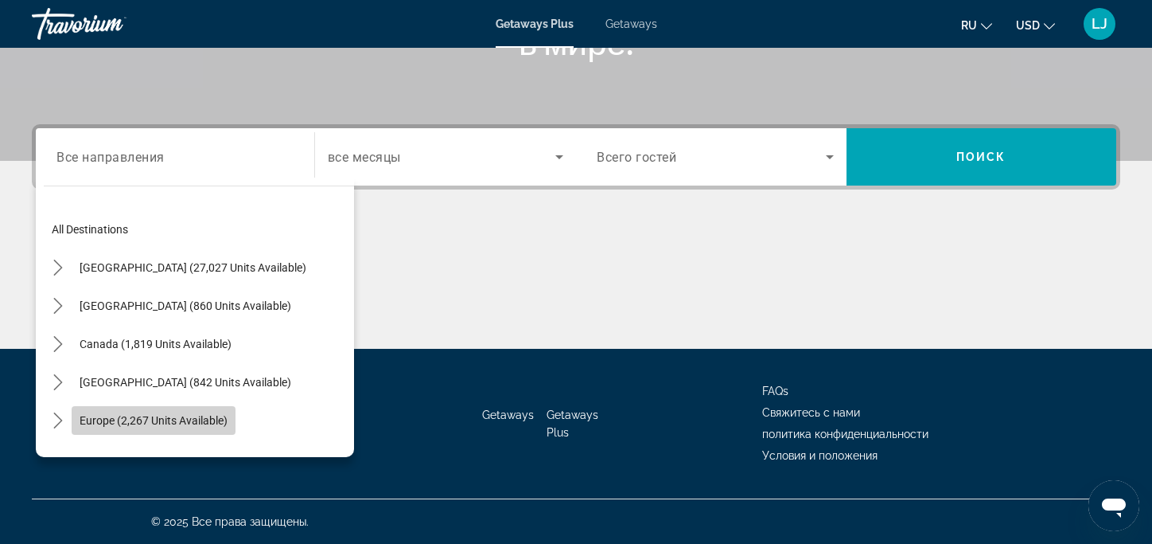
click at [185, 414] on span "Europe (2,267 units available)" at bounding box center [154, 420] width 148 height 13
type input "**********"
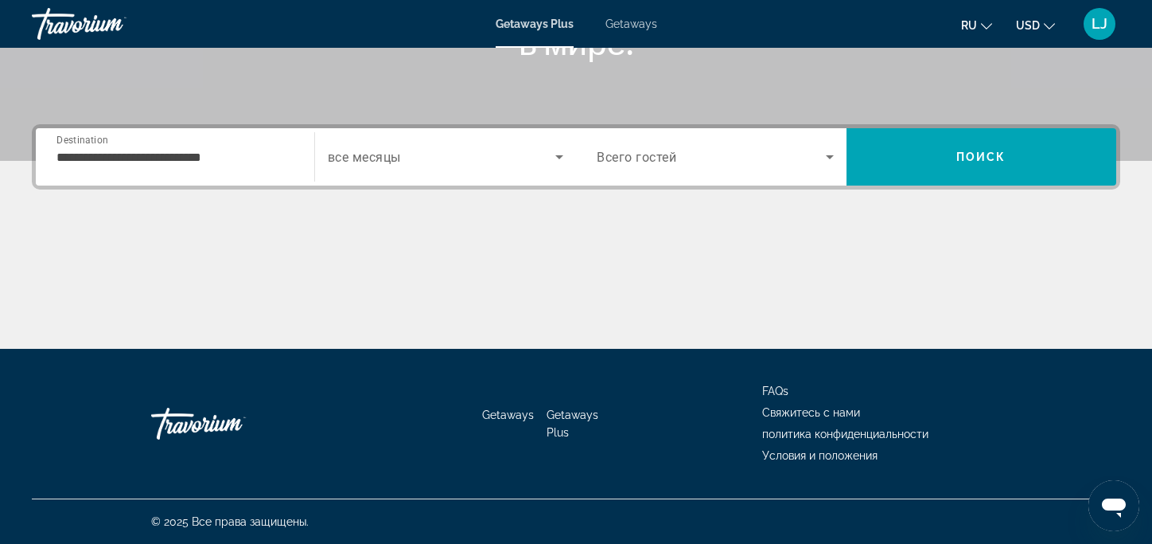
click at [209, 134] on div "**********" at bounding box center [175, 156] width 237 height 45
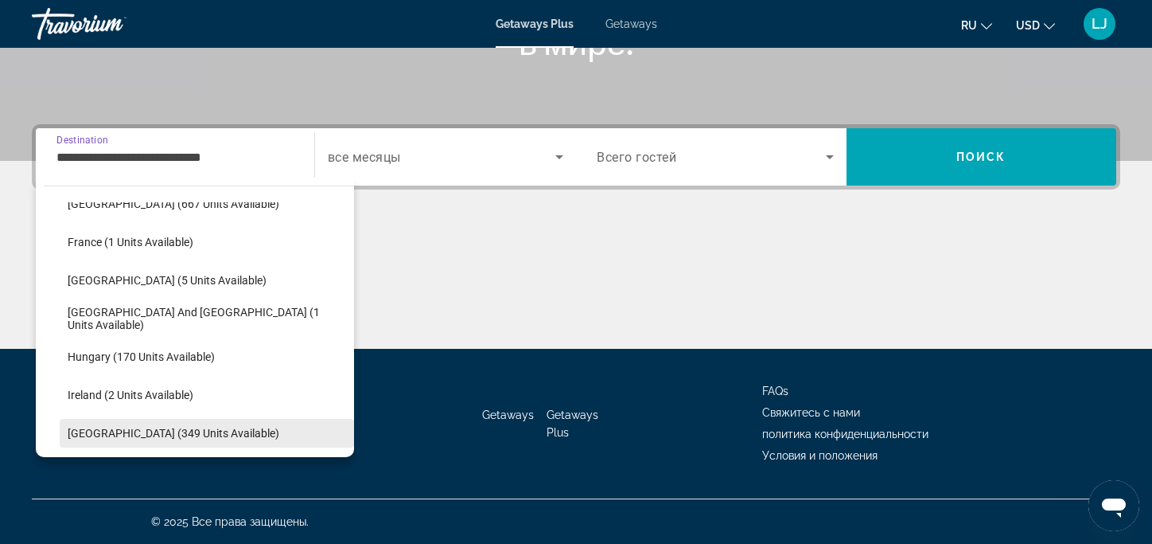
scroll to position [449, 0]
